Goal: Task Accomplishment & Management: Manage account settings

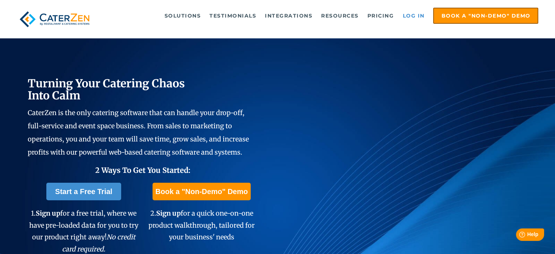
click at [411, 17] on link "Log in" at bounding box center [413, 15] width 29 height 15
click at [415, 11] on link "Log in" at bounding box center [413, 15] width 29 height 15
click at [414, 15] on link "Log in" at bounding box center [413, 15] width 29 height 15
